Goal: Information Seeking & Learning: Check status

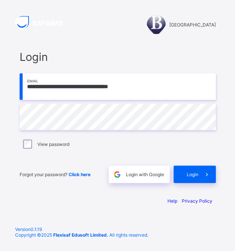
type input "**********"
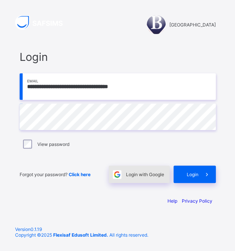
click at [148, 175] on span "Login with Google" at bounding box center [145, 174] width 38 height 6
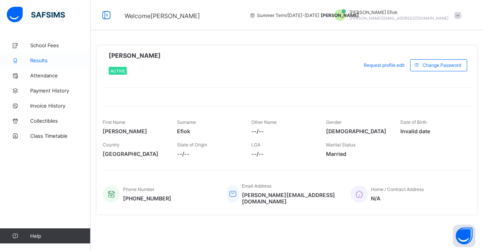
click at [36, 62] on span "Results" at bounding box center [60, 60] width 60 height 6
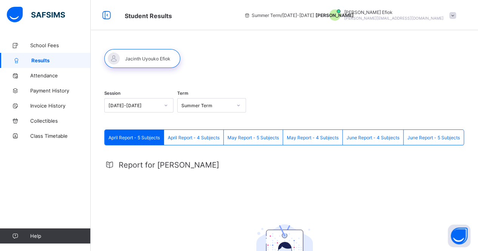
click at [184, 145] on div "April Report - 5 Subjects April Report - 4 Subjects May Report - 5 Subjects May…" at bounding box center [284, 239] width 360 height 218
click at [196, 139] on span "April Report - 4 Subjects" at bounding box center [194, 138] width 52 height 6
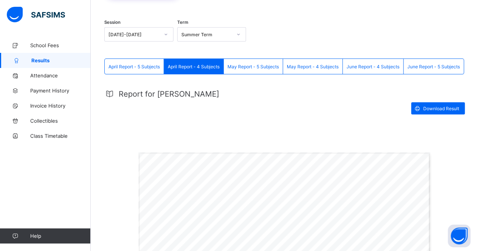
scroll to position [67, 0]
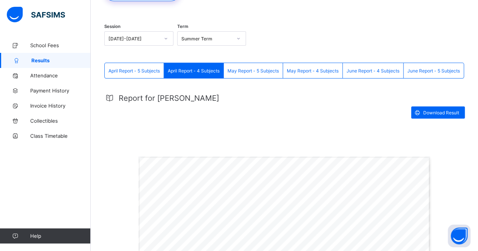
click at [446, 67] on div "June Report - 5 Subjects" at bounding box center [433, 70] width 60 height 15
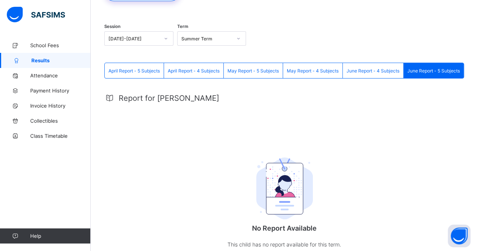
click at [396, 66] on div "June Report - 4 Subjects" at bounding box center [373, 70] width 61 height 15
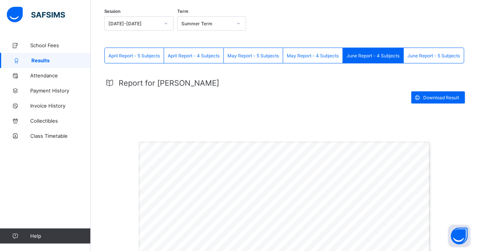
scroll to position [82, 0]
click at [56, 42] on link "School Fees" at bounding box center [45, 45] width 91 height 15
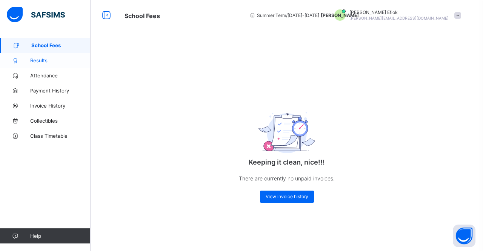
click at [40, 68] on link "Results" at bounding box center [45, 60] width 91 height 15
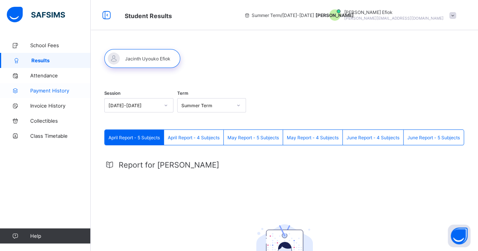
click at [46, 83] on link "Payment History" at bounding box center [45, 90] width 91 height 15
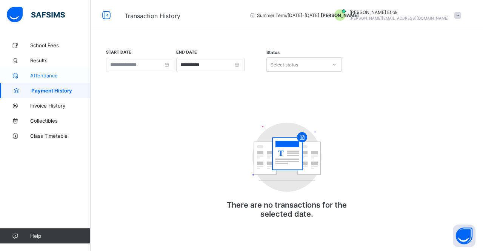
click at [48, 74] on span "Attendance" at bounding box center [60, 76] width 60 height 6
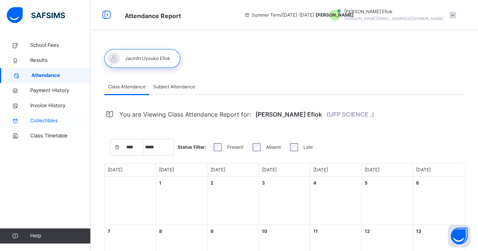
select select "****"
select select "*"
click at [57, 123] on span "Collectibles" at bounding box center [60, 121] width 60 height 8
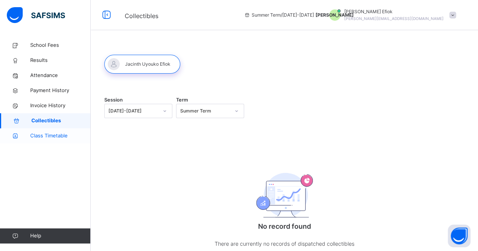
click at [47, 137] on span "Class Timetable" at bounding box center [60, 136] width 60 height 8
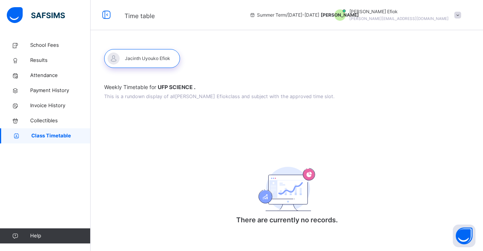
click at [392, 19] on span "jacinth.efiok@bridgehousecollege.com" at bounding box center [399, 18] width 99 height 5
click at [437, 53] on li "Notifications" at bounding box center [437, 47] width 56 height 16
